Goal: Task Accomplishment & Management: Complete application form

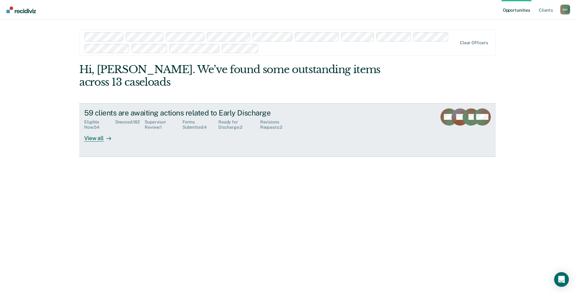
click at [155, 121] on div "Supervisor Review : 1" at bounding box center [164, 124] width 38 height 10
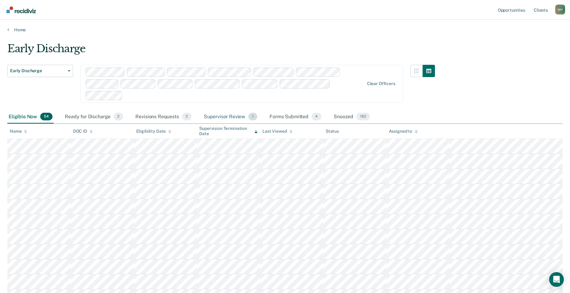
click at [228, 117] on div "Supervisor Review 1" at bounding box center [231, 117] width 56 height 14
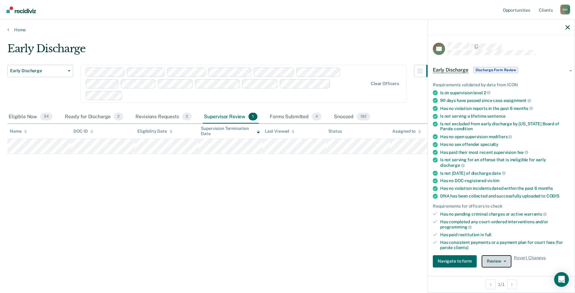
click at [503, 256] on button "Review" at bounding box center [496, 261] width 30 height 12
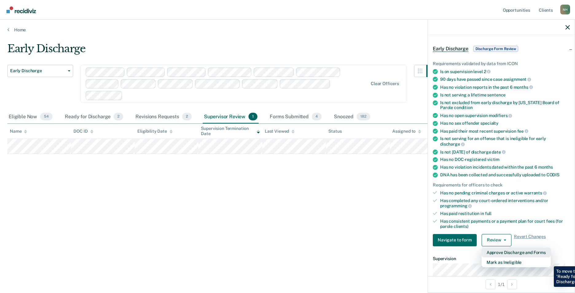
scroll to position [32, 0]
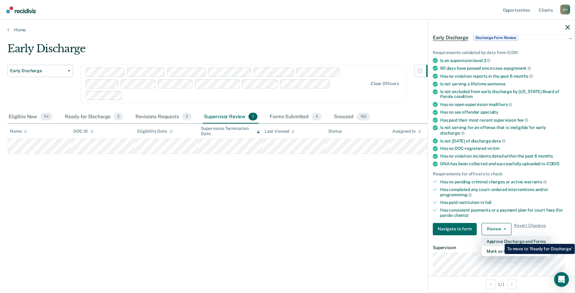
click at [500, 239] on button "Approve Discharge and Forms" at bounding box center [515, 241] width 69 height 10
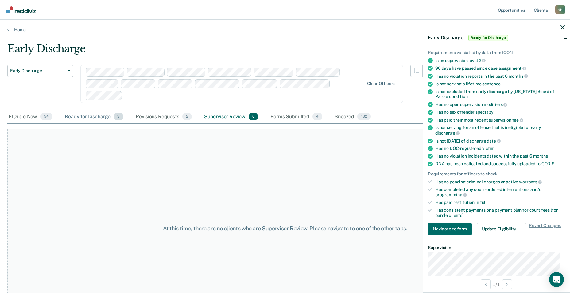
click at [99, 116] on div "Ready for Discharge 3" at bounding box center [94, 117] width 61 height 14
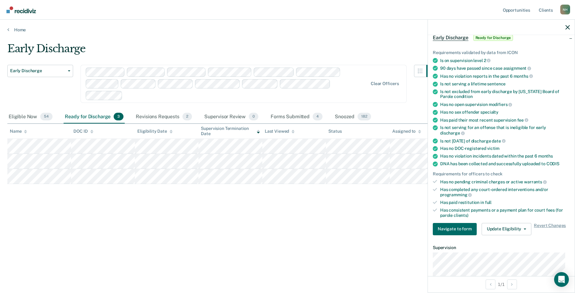
click at [282, 249] on div "Early Discharge Early Discharge Early Discharge Clear officers Eligible Now 54 …" at bounding box center [287, 154] width 560 height 224
click at [567, 25] on button "button" at bounding box center [567, 27] width 4 height 5
